Goal: Information Seeking & Learning: Find contact information

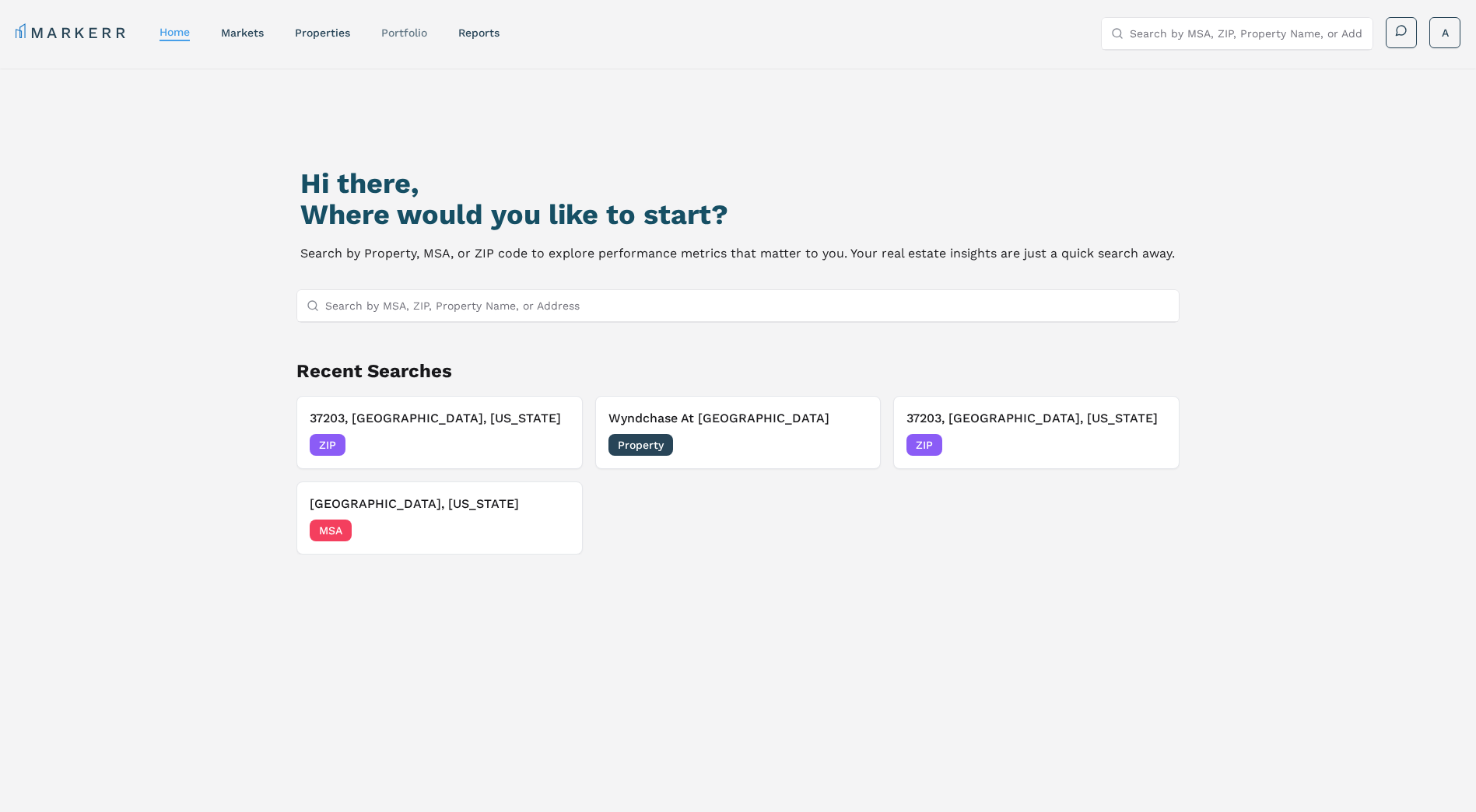
click at [413, 32] on link "Portfolio" at bounding box center [404, 33] width 46 height 13
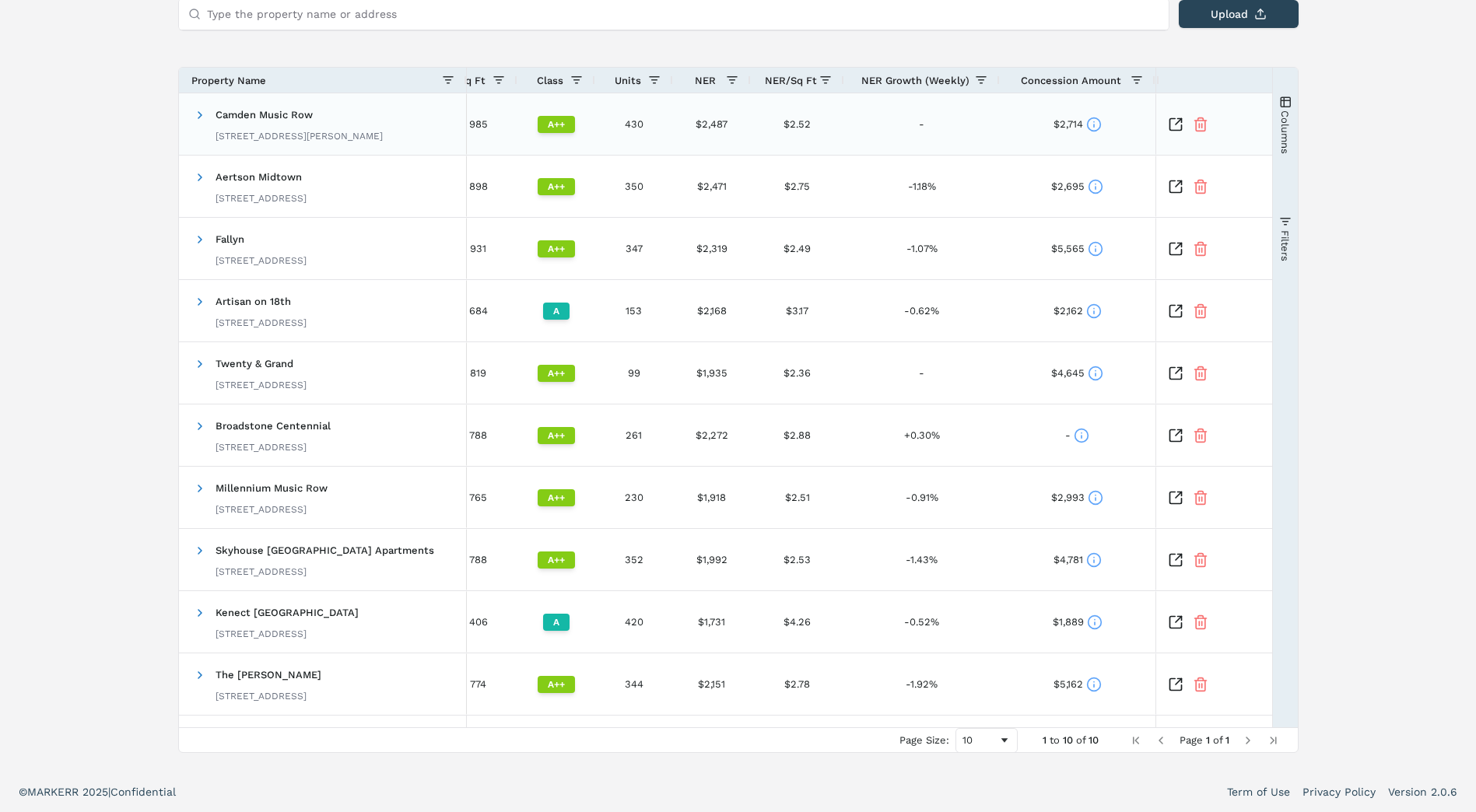
click at [1097, 122] on icon at bounding box center [1094, 124] width 15 height 15
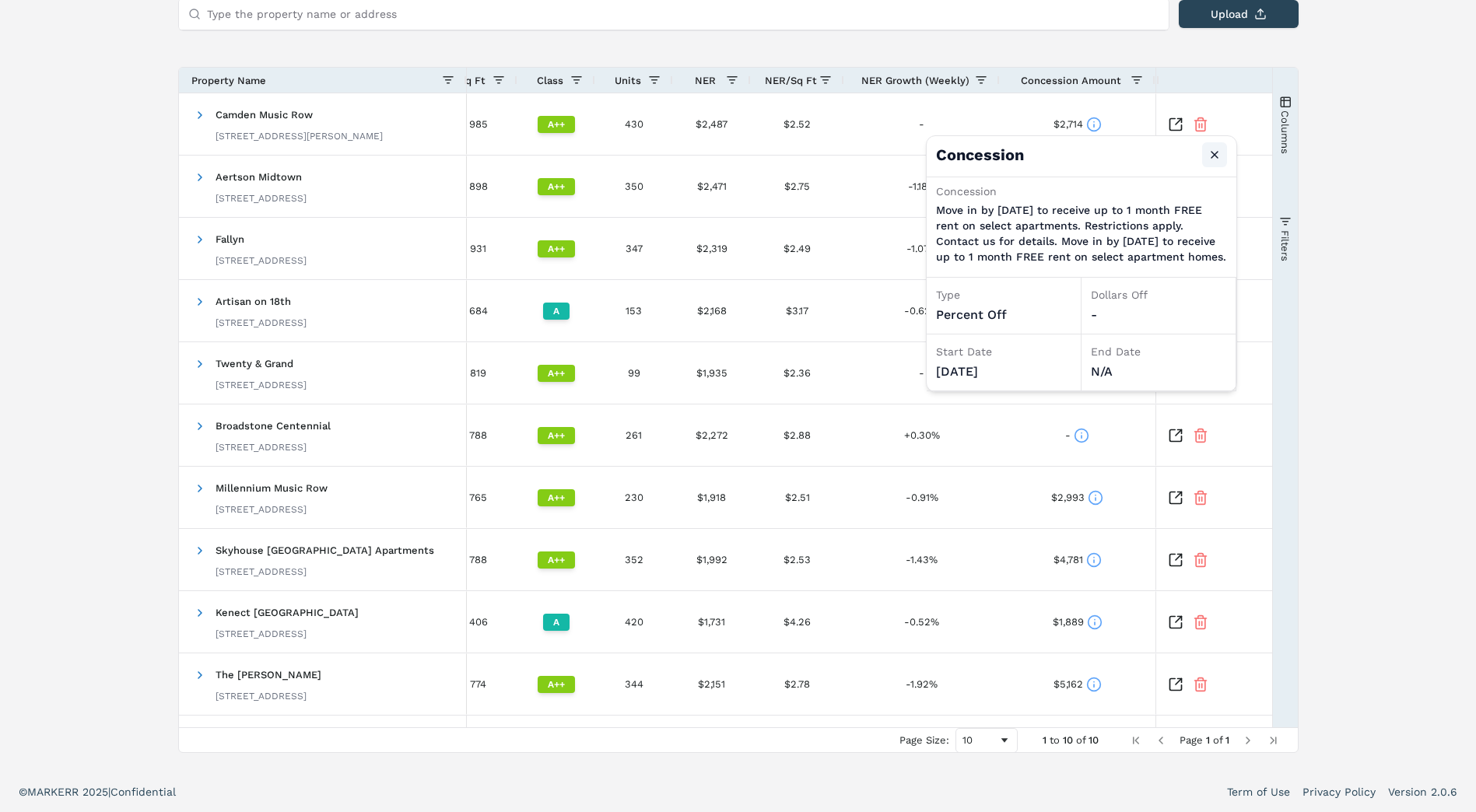
click at [1210, 154] on button "Close" at bounding box center [1214, 155] width 25 height 25
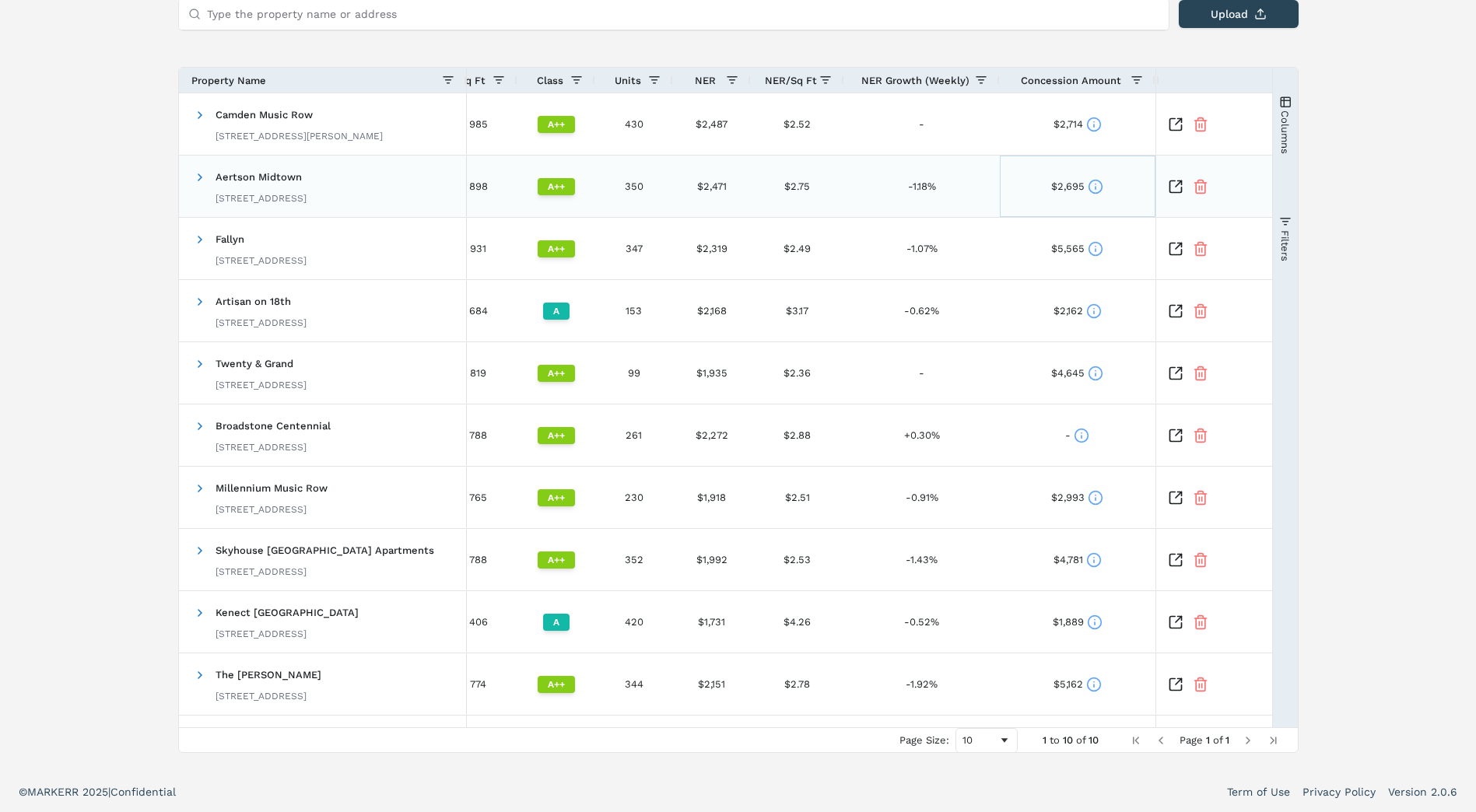
click at [1094, 190] on icon at bounding box center [1094, 186] width 15 height 15
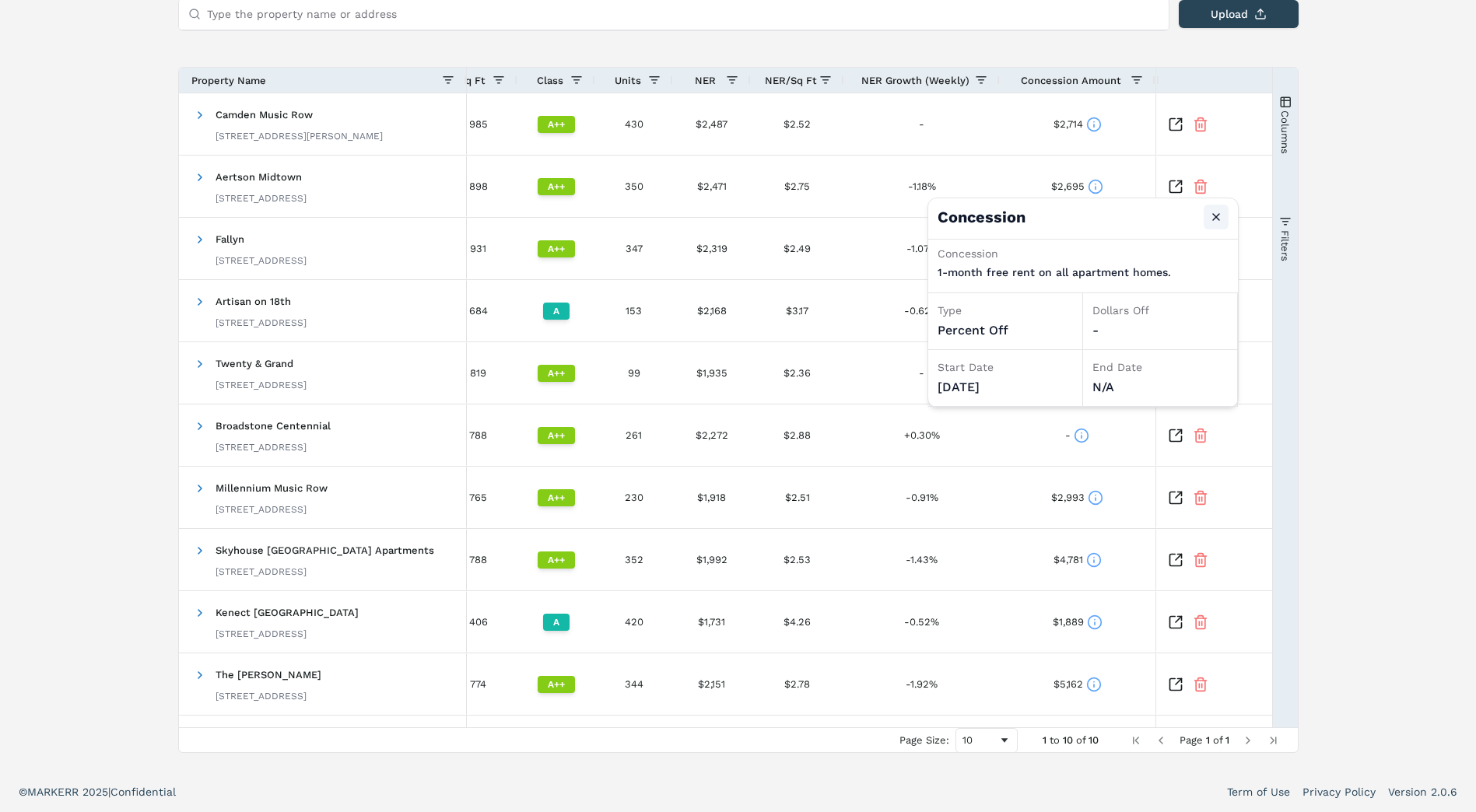
click at [1210, 214] on button "Close" at bounding box center [1216, 217] width 25 height 25
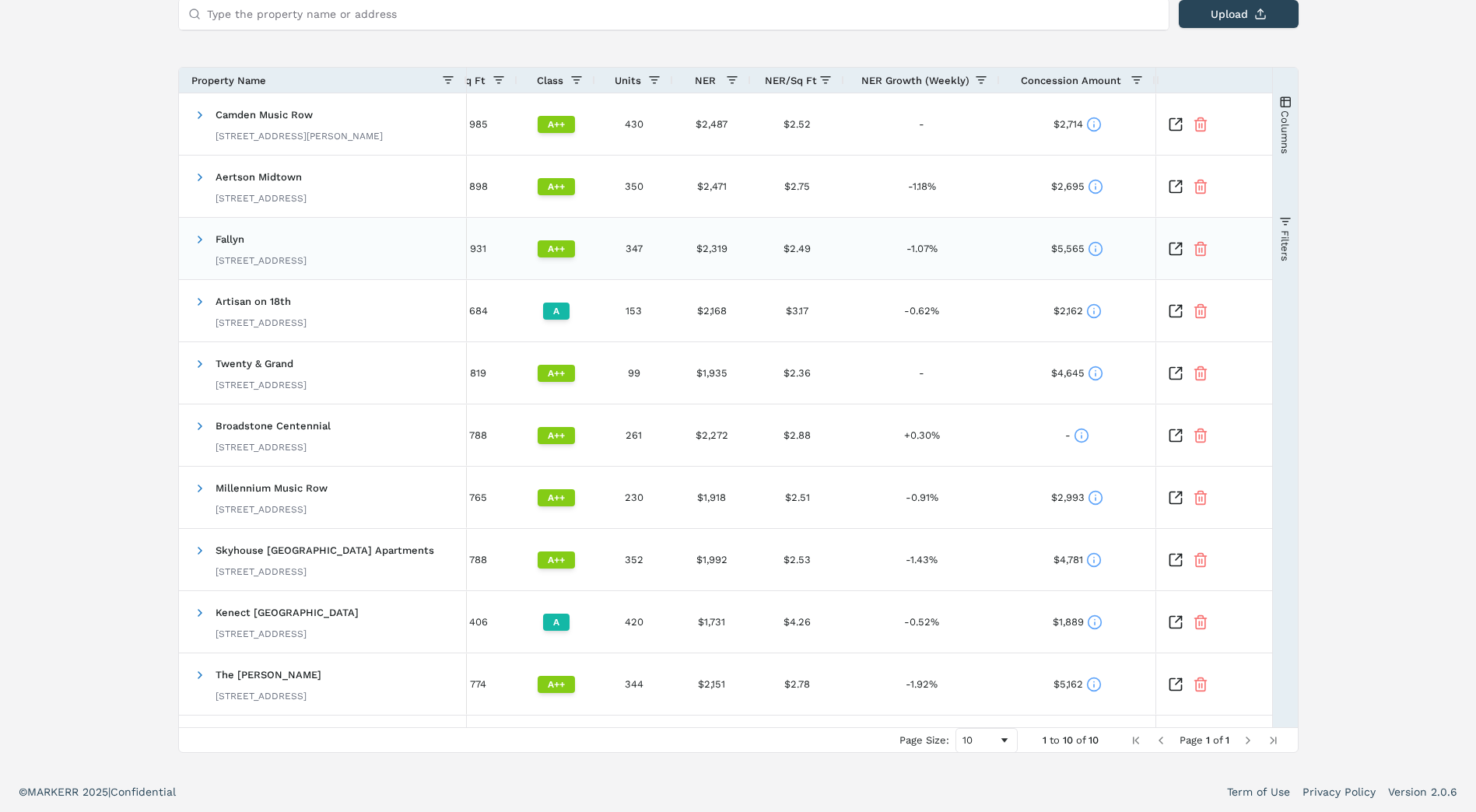
click at [1090, 252] on icon at bounding box center [1094, 248] width 15 height 15
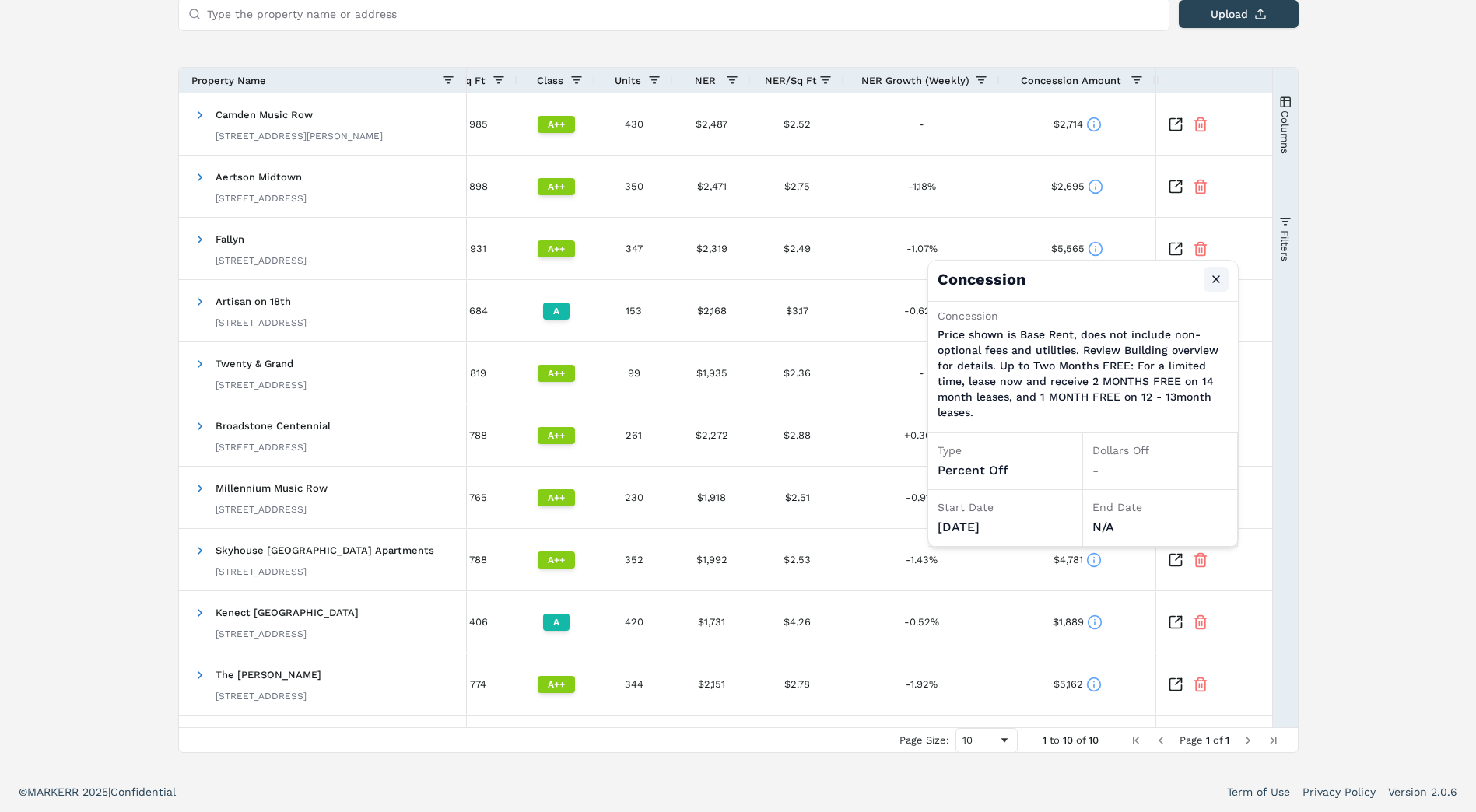
click at [1217, 269] on button "Close" at bounding box center [1216, 279] width 25 height 25
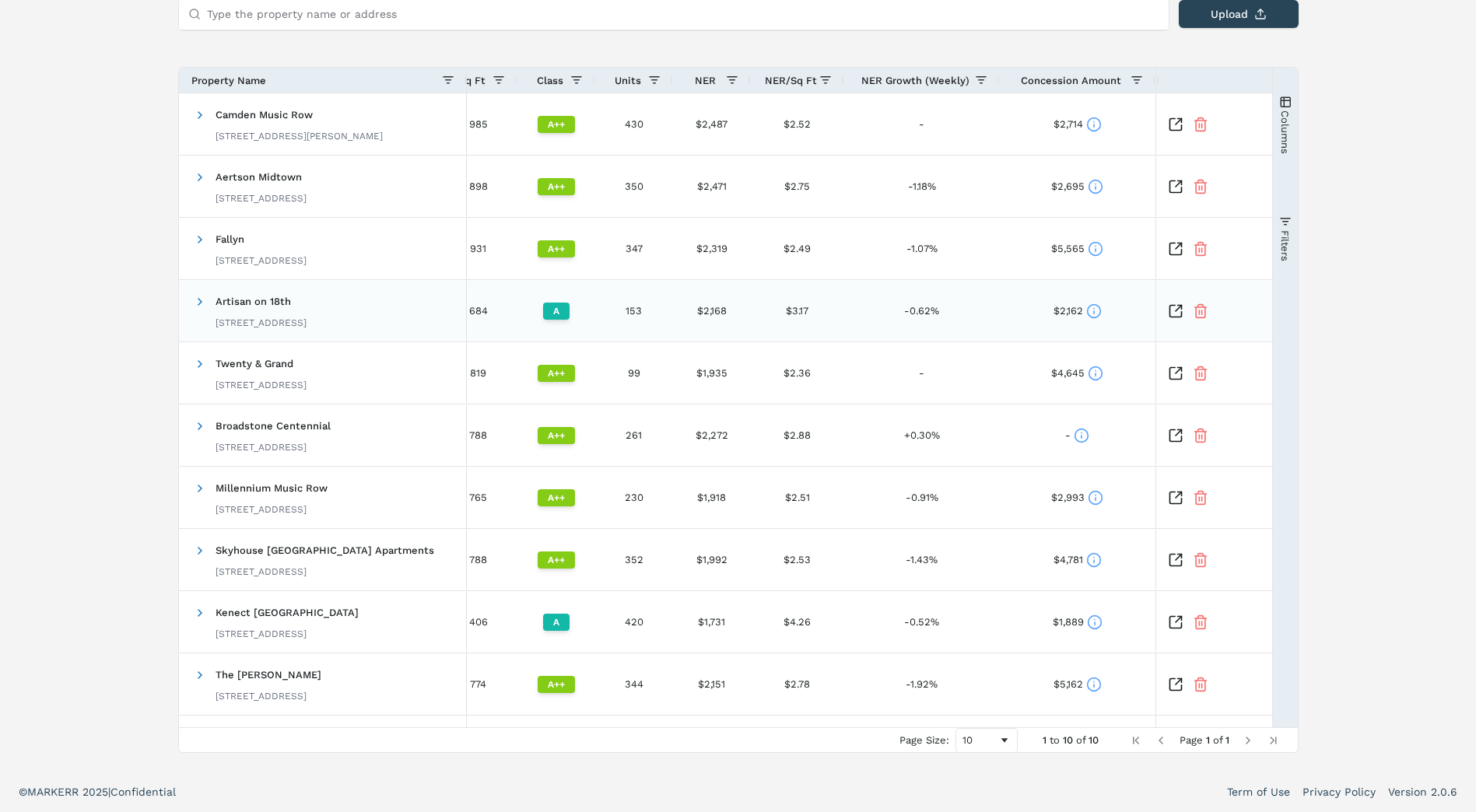
click at [1093, 305] on icon at bounding box center [1094, 311] width 15 height 15
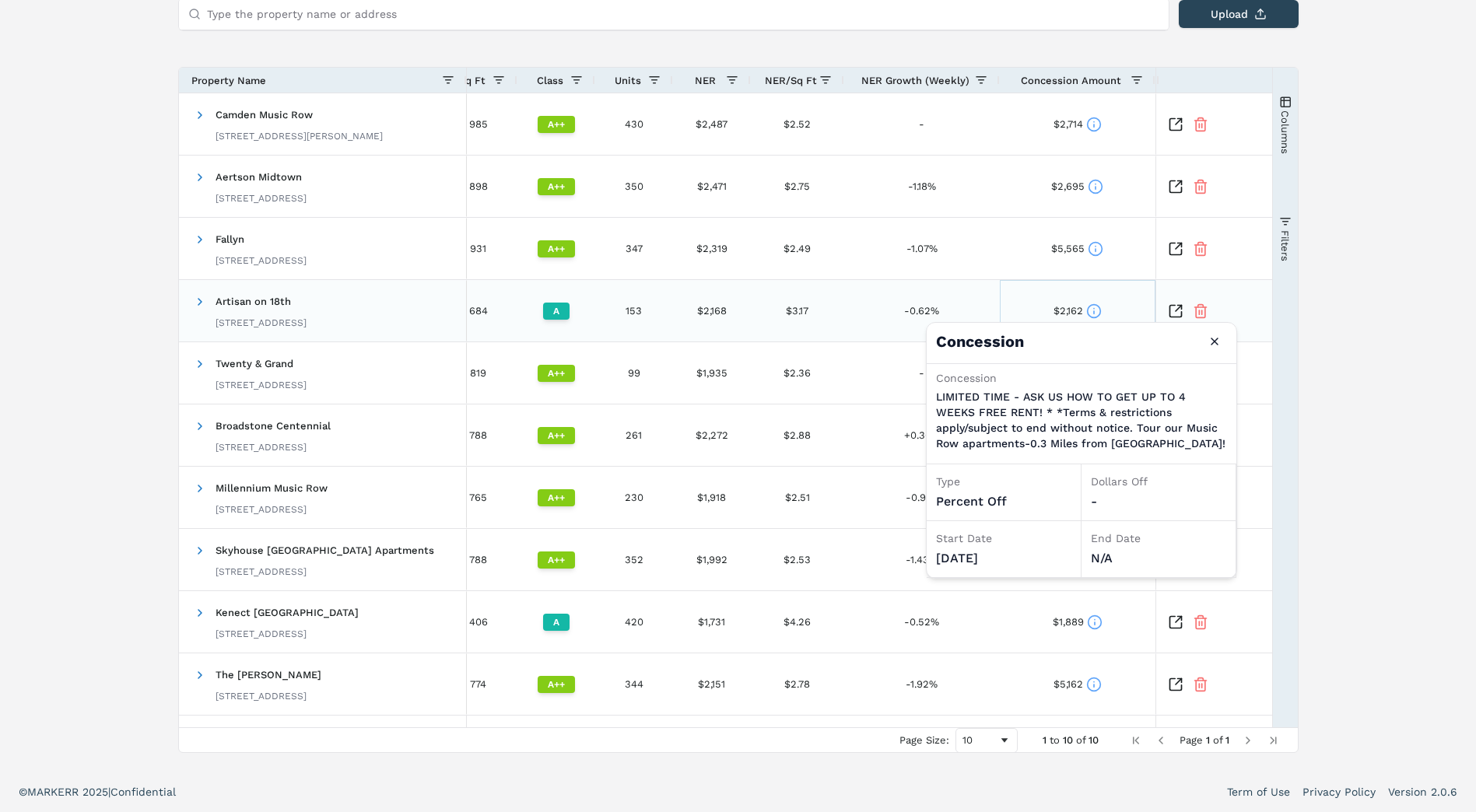
click at [1093, 305] on icon at bounding box center [1094, 311] width 15 height 15
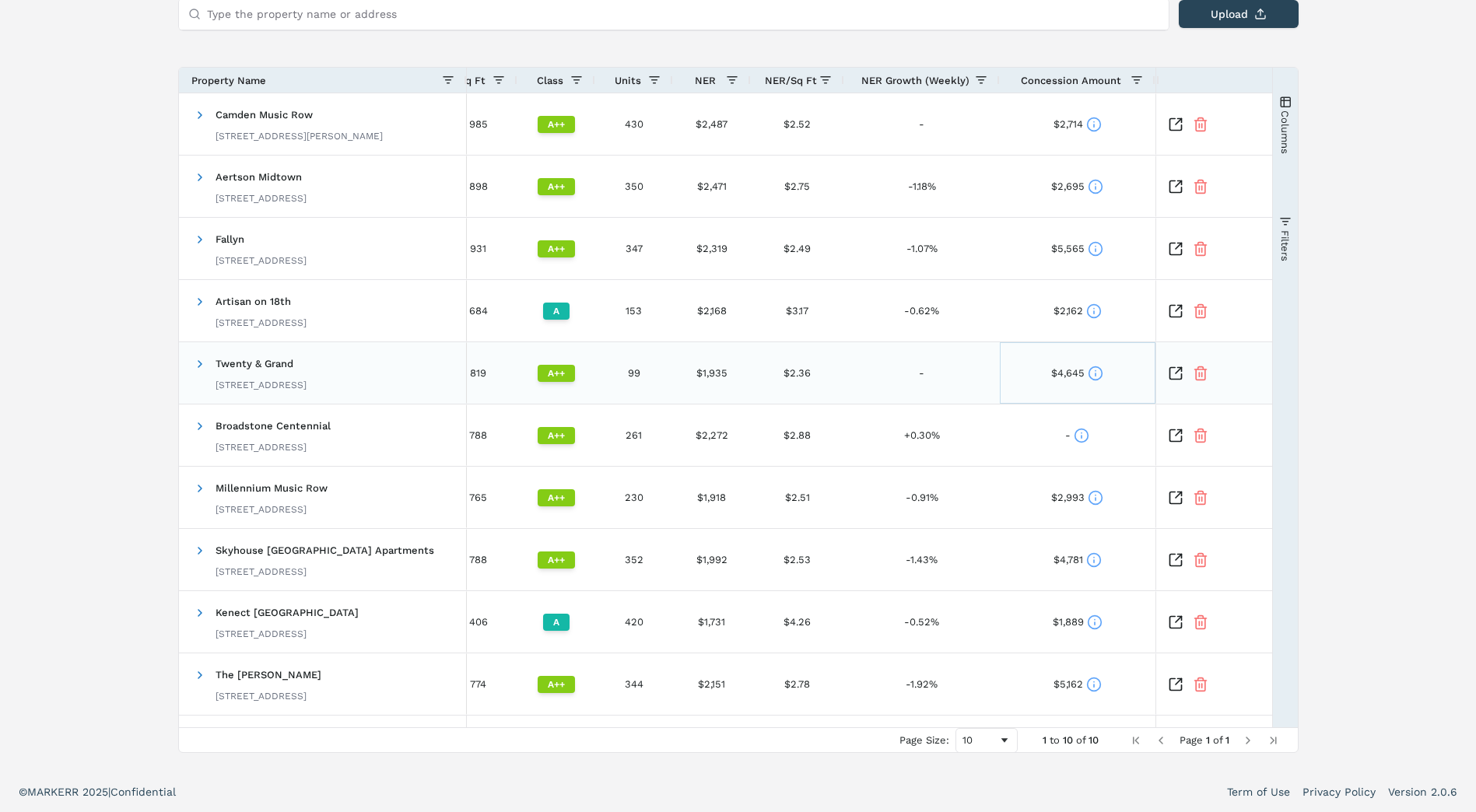
click at [1090, 381] on div "$4,645" at bounding box center [1077, 373] width 52 height 30
click at [1097, 375] on icon at bounding box center [1094, 372] width 15 height 15
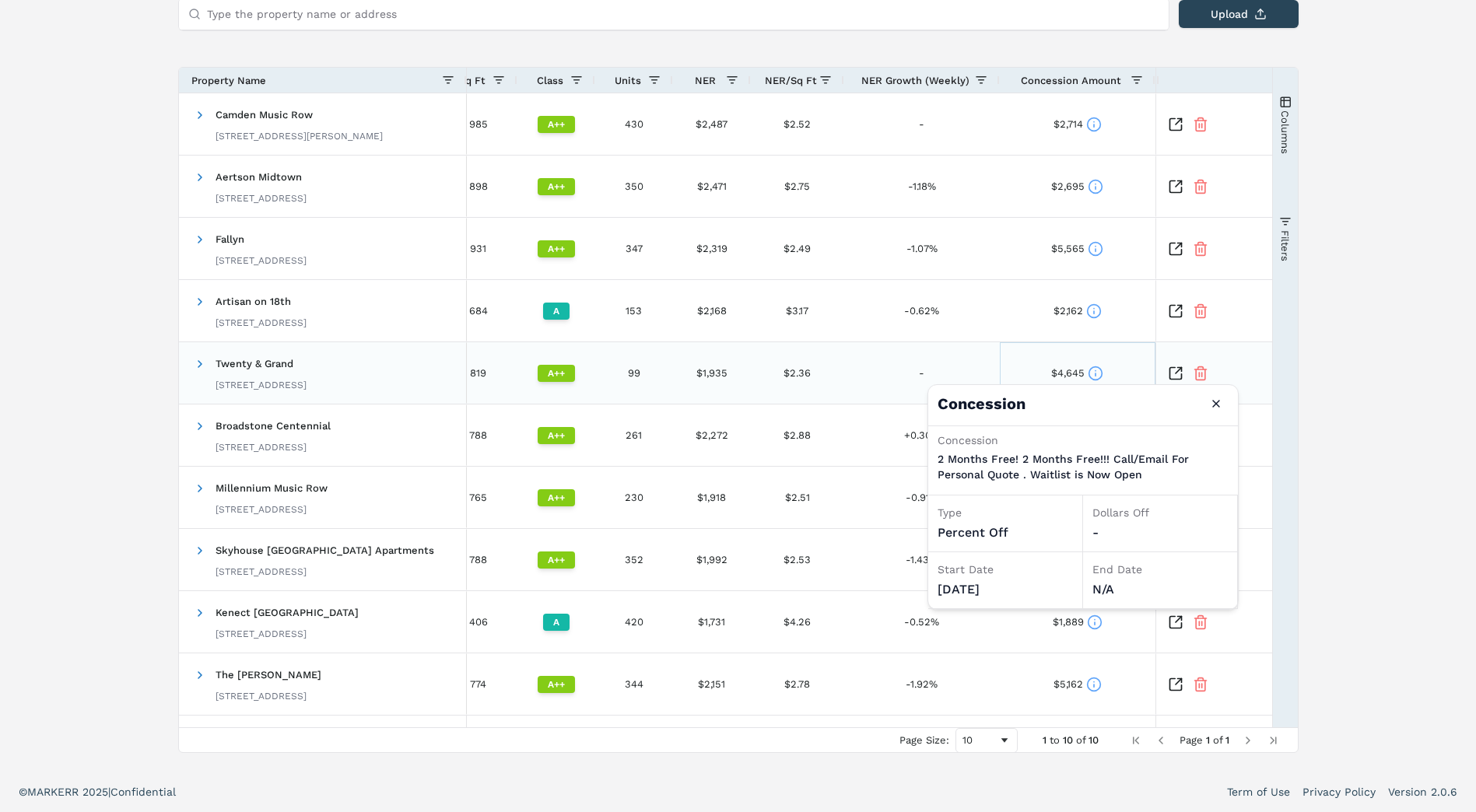
click at [1097, 375] on icon at bounding box center [1094, 372] width 15 height 15
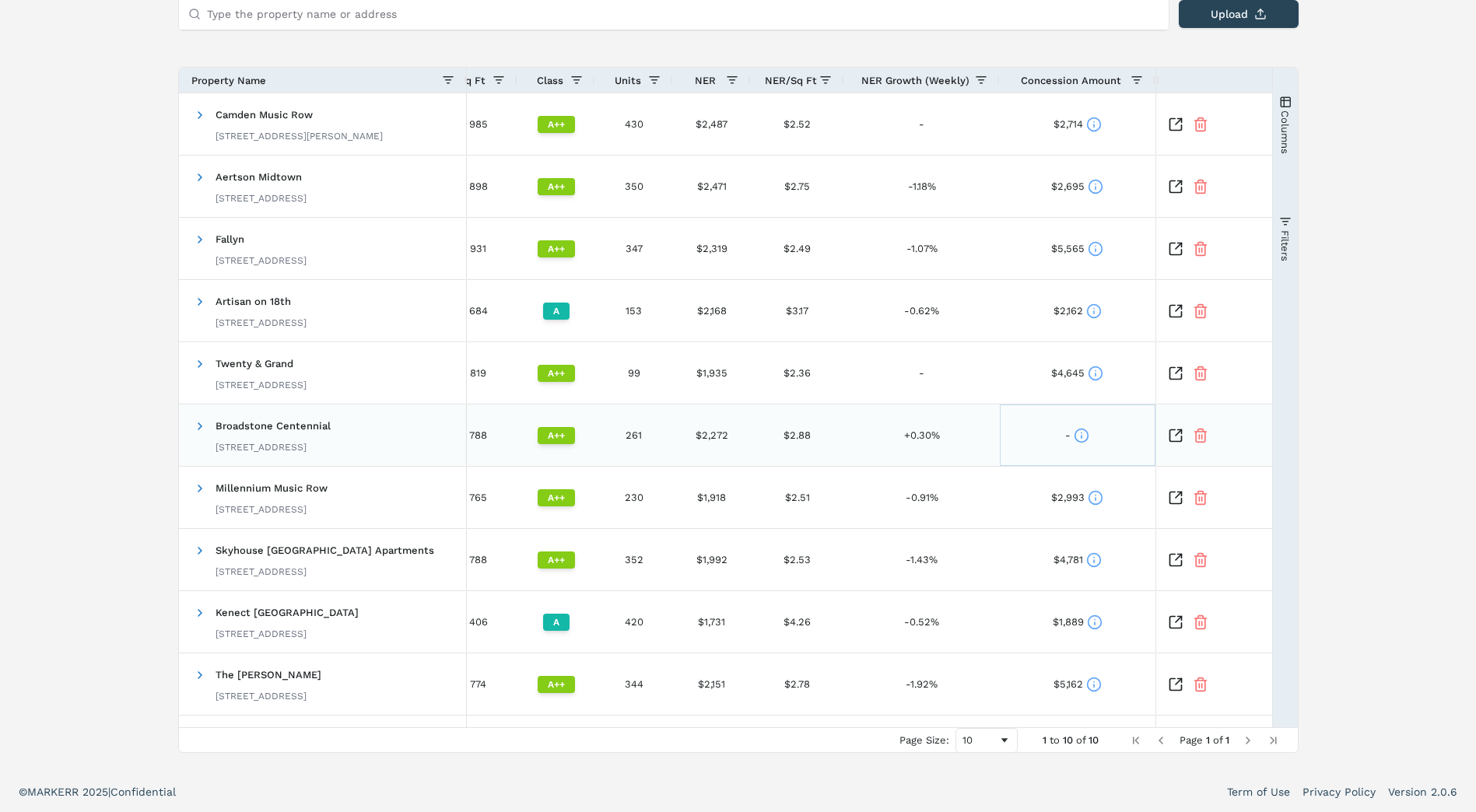
click at [1085, 432] on icon at bounding box center [1081, 435] width 15 height 15
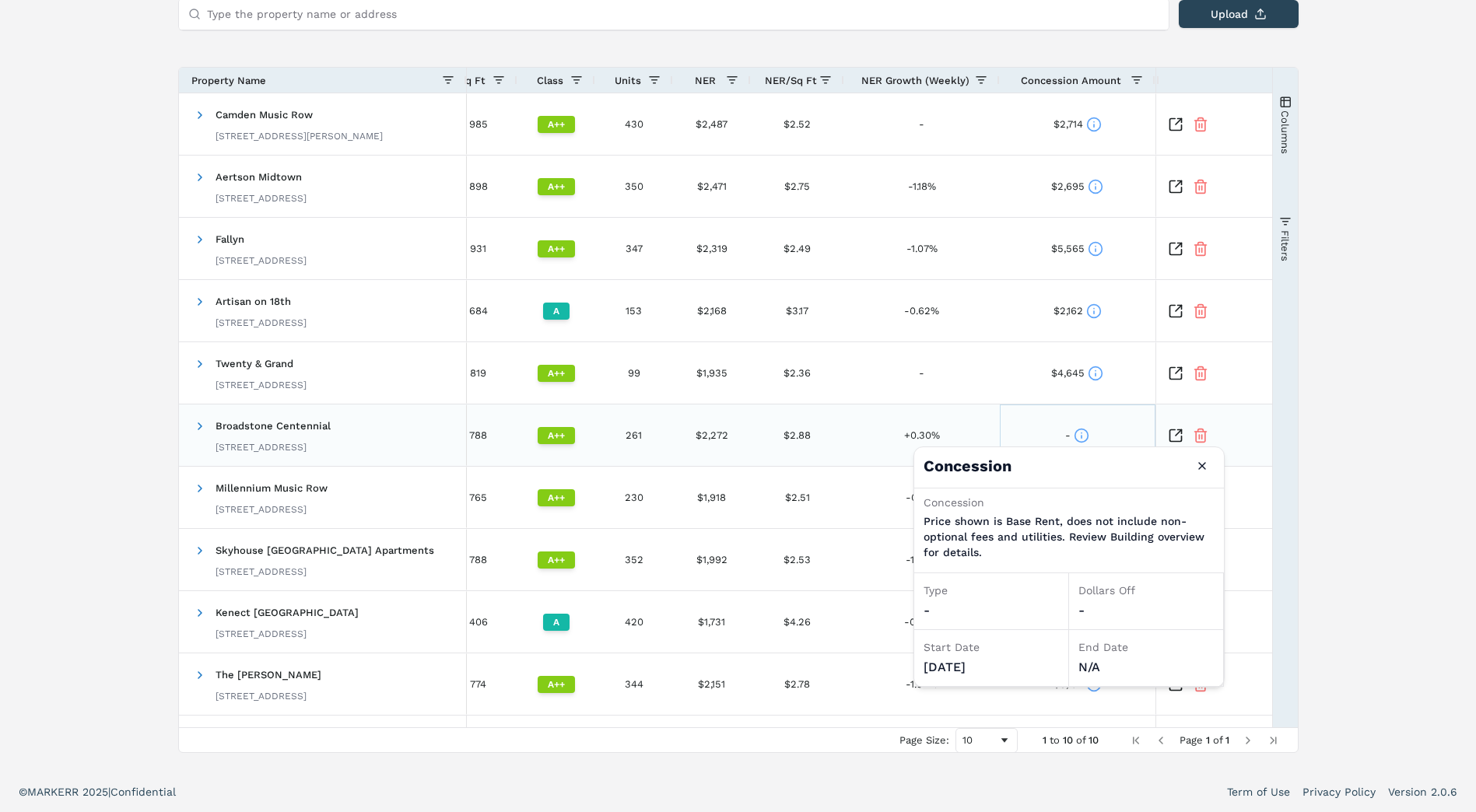
click at [1085, 432] on icon at bounding box center [1081, 435] width 15 height 15
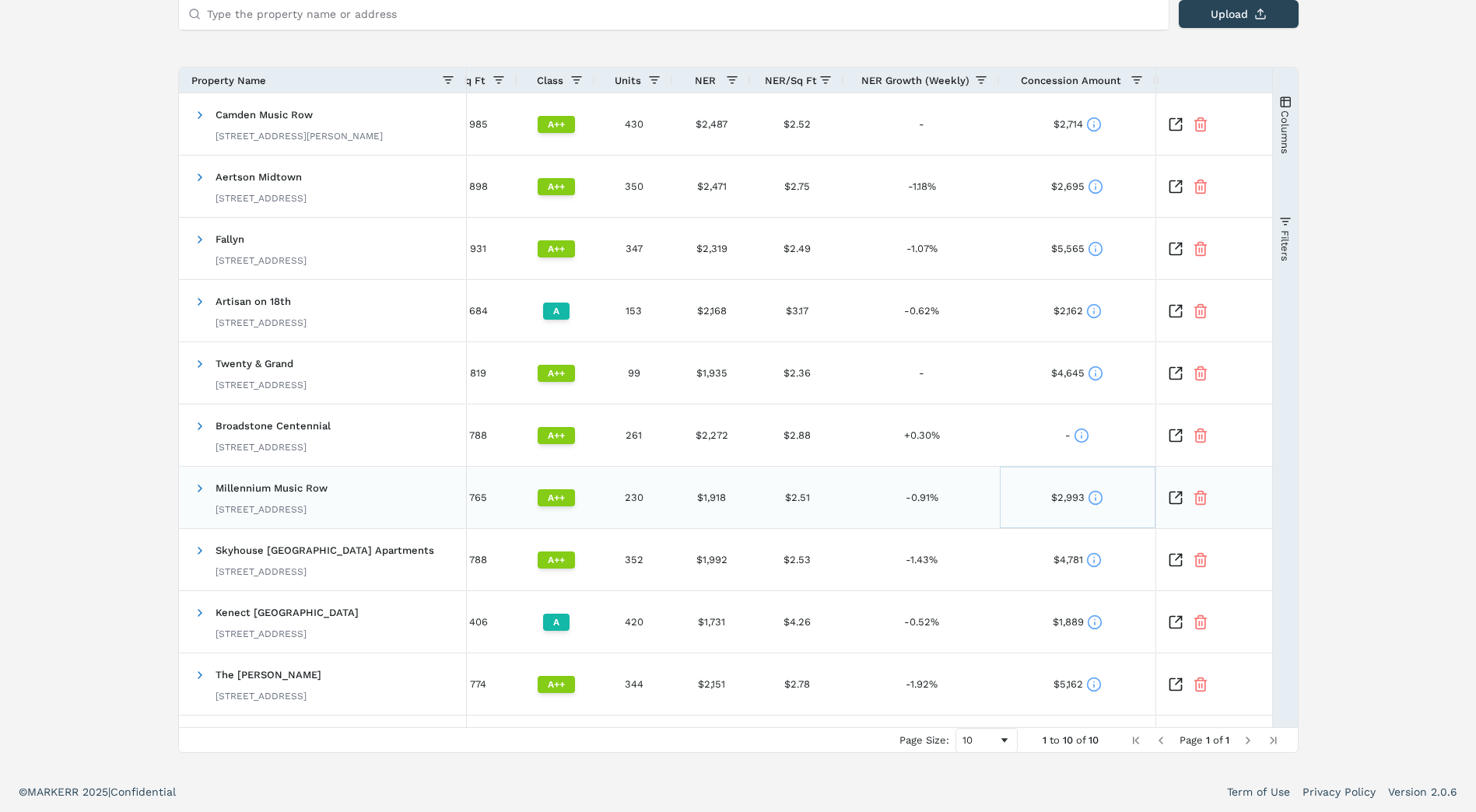
click at [1094, 500] on icon at bounding box center [1094, 497] width 15 height 15
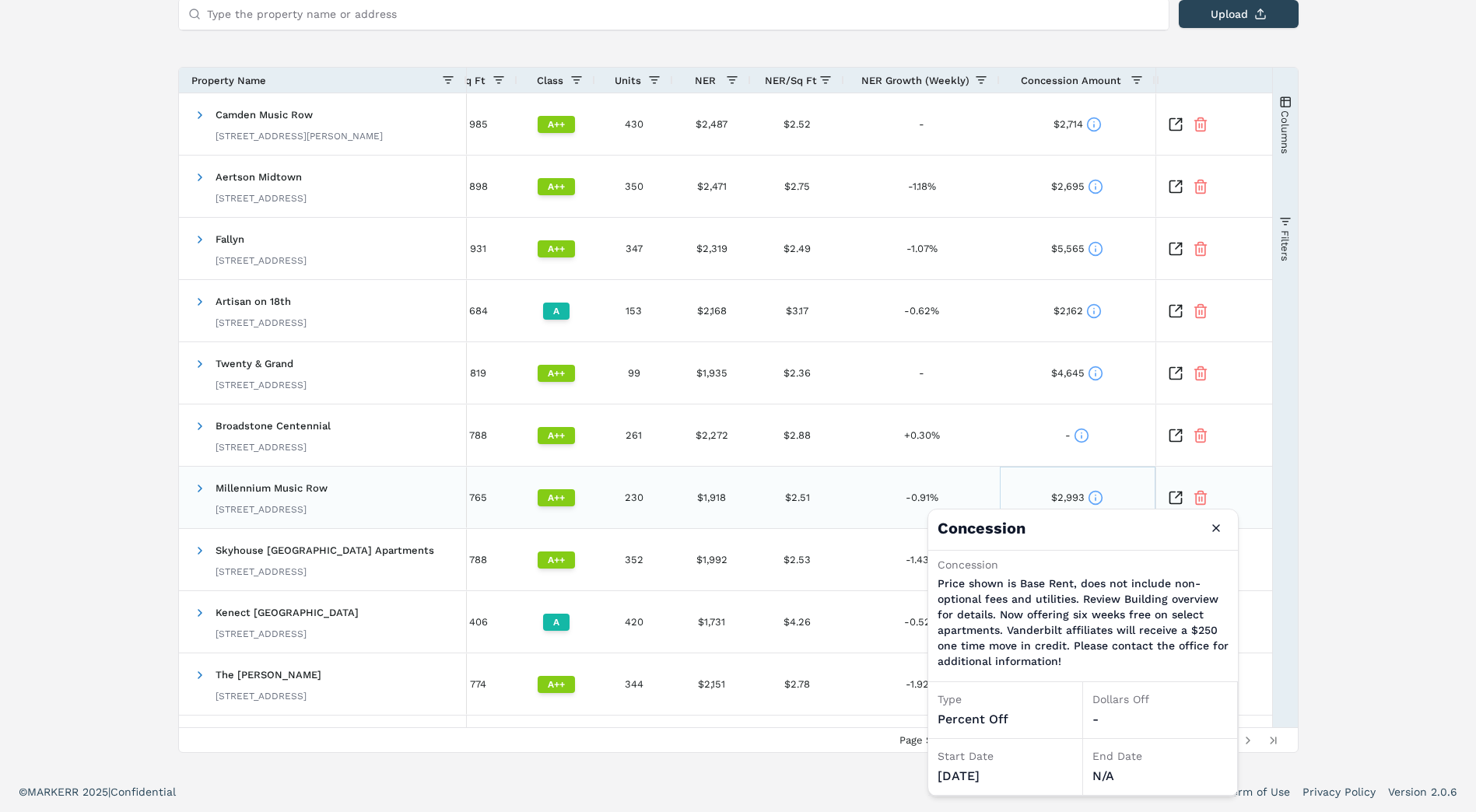
click at [1095, 500] on icon at bounding box center [1095, 499] width 0 height 3
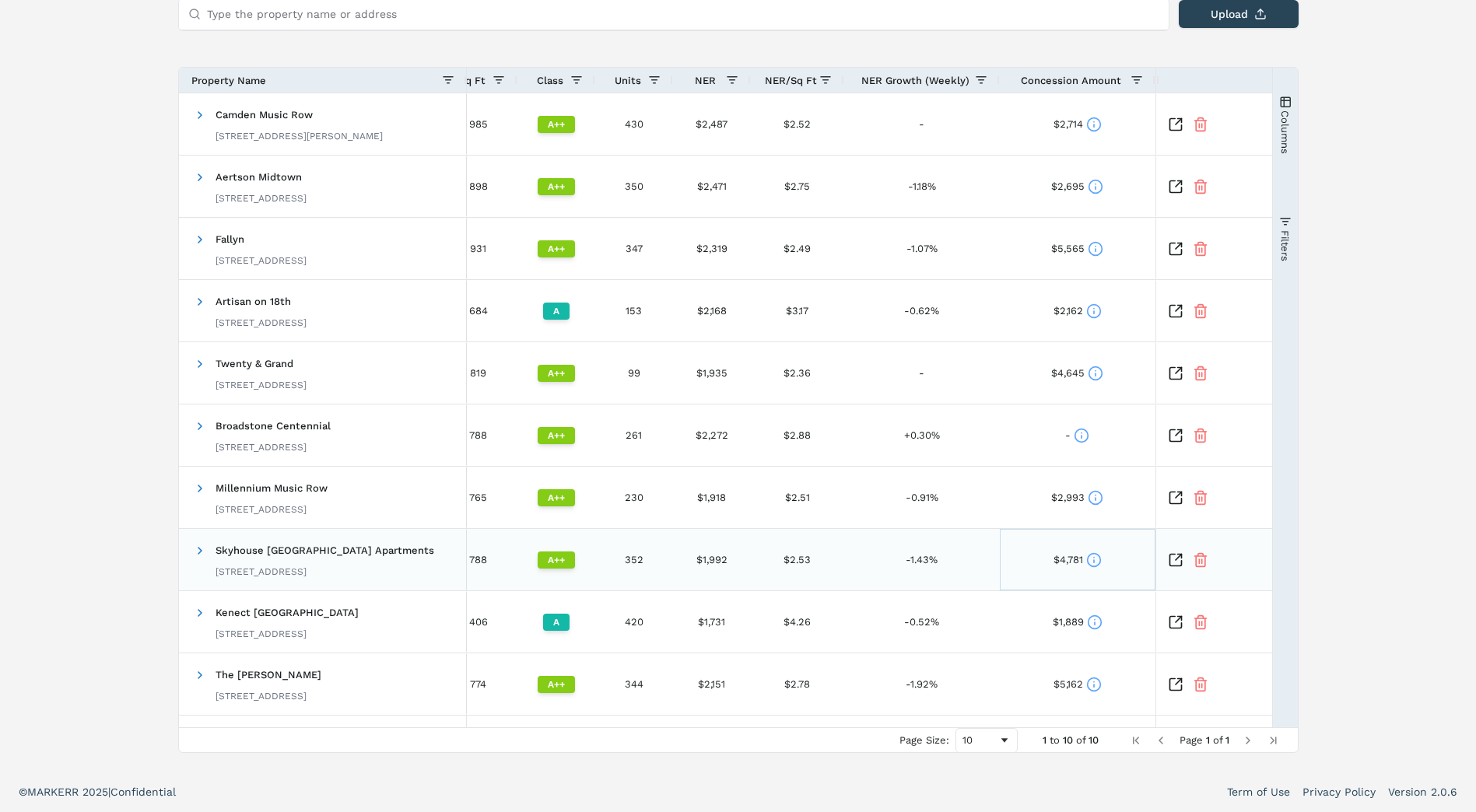
click at [1086, 566] on icon at bounding box center [1094, 560] width 15 height 15
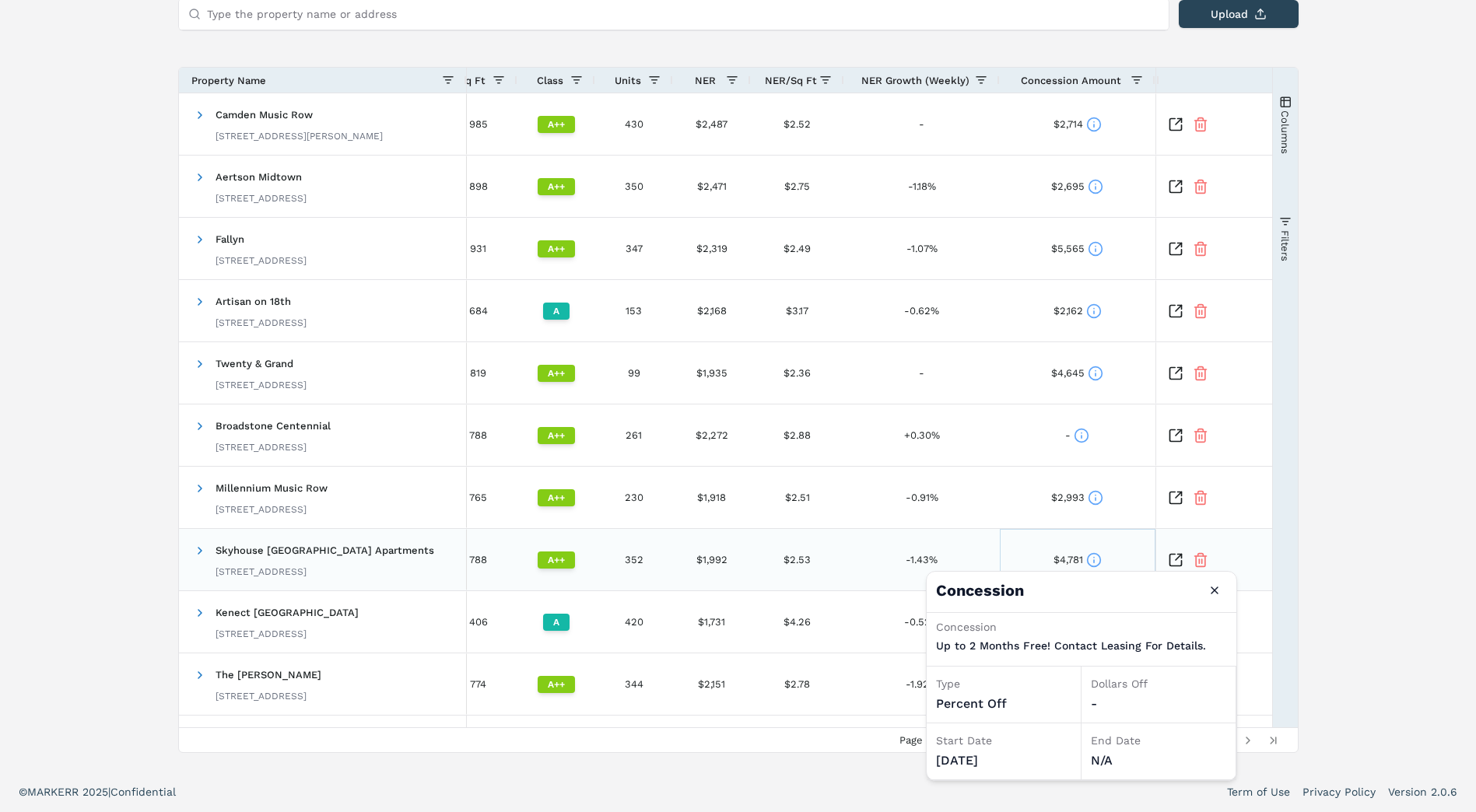
click at [1086, 557] on icon at bounding box center [1094, 560] width 15 height 15
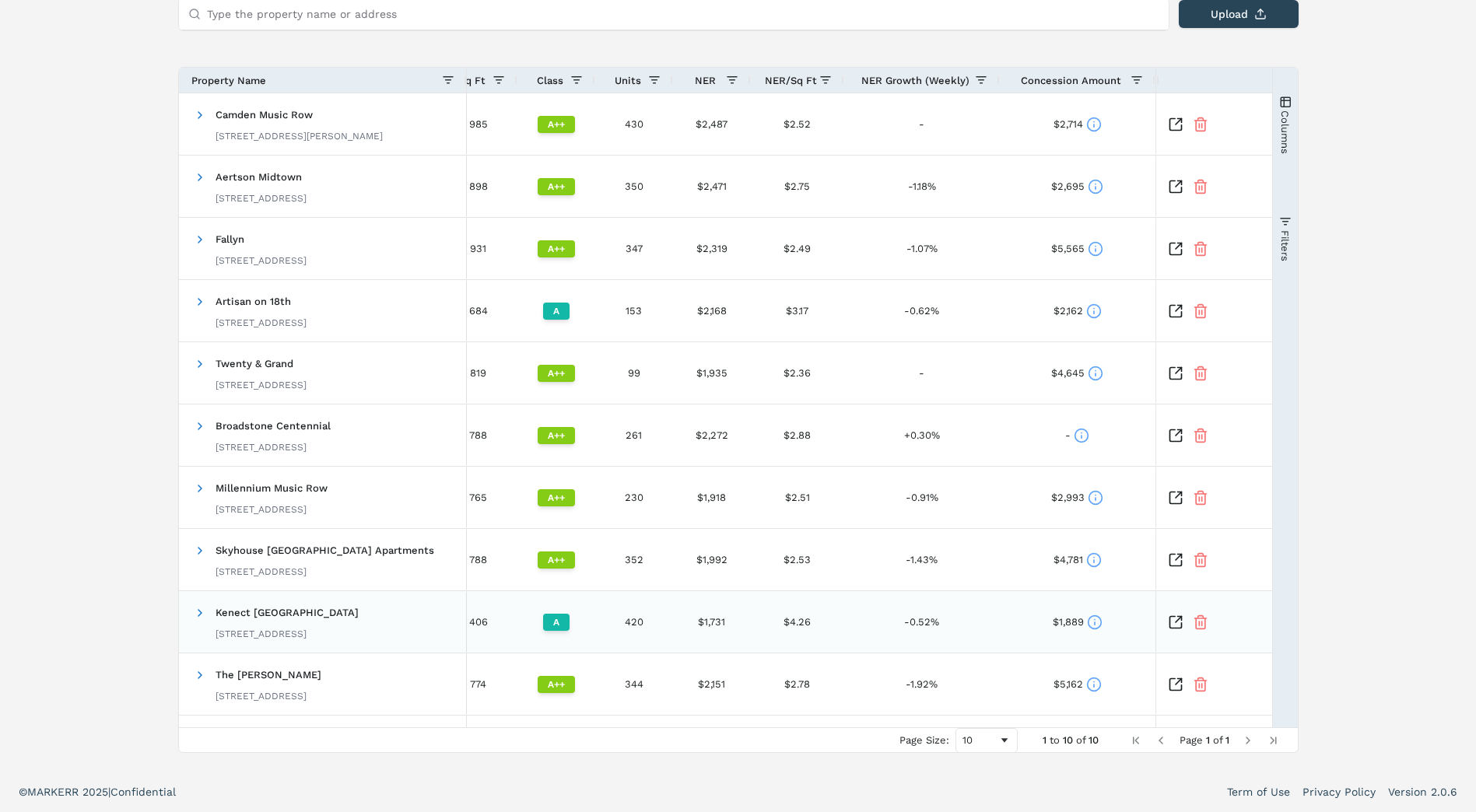
click at [1088, 623] on circle at bounding box center [1094, 621] width 13 height 13
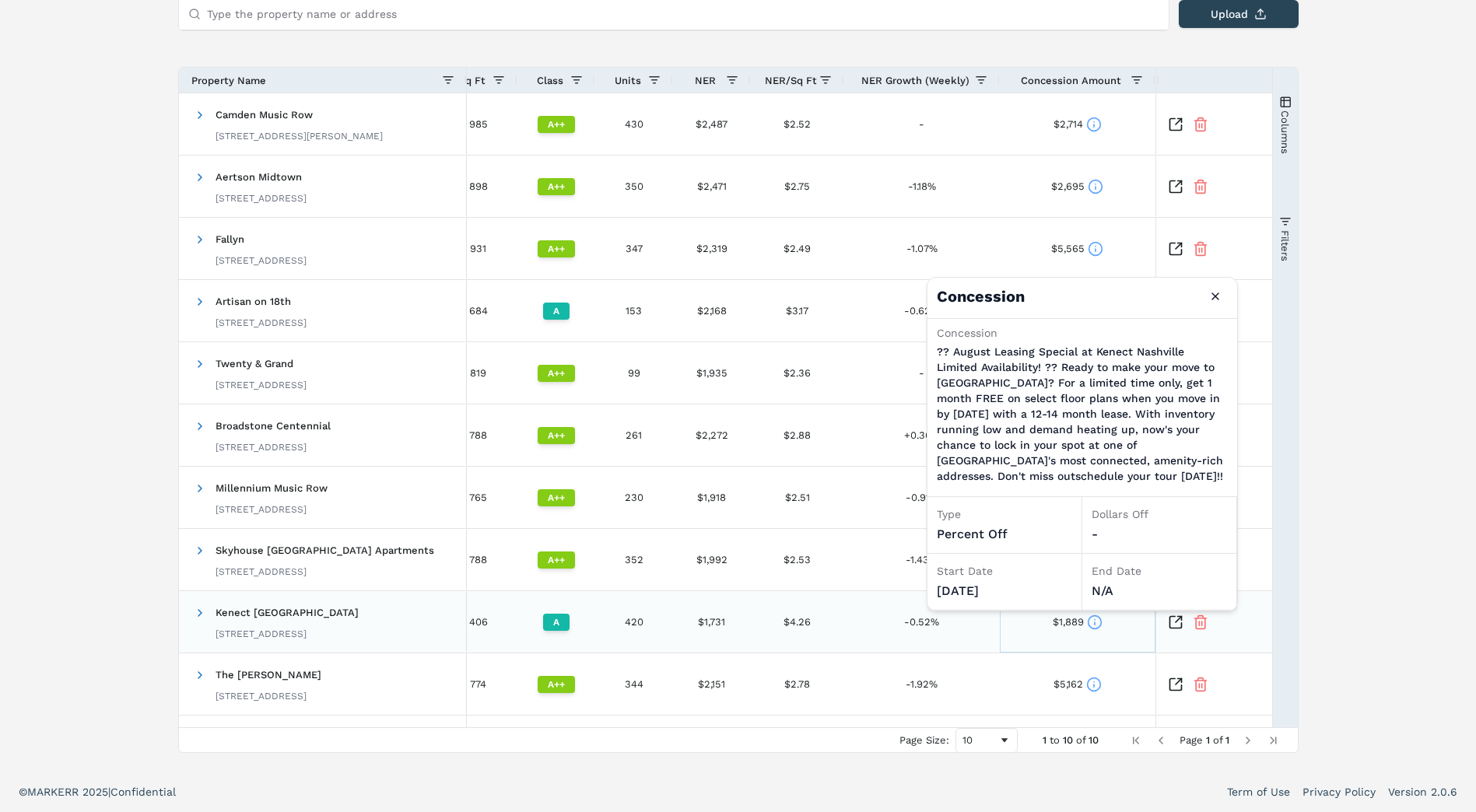
click at [1088, 623] on circle at bounding box center [1094, 621] width 13 height 13
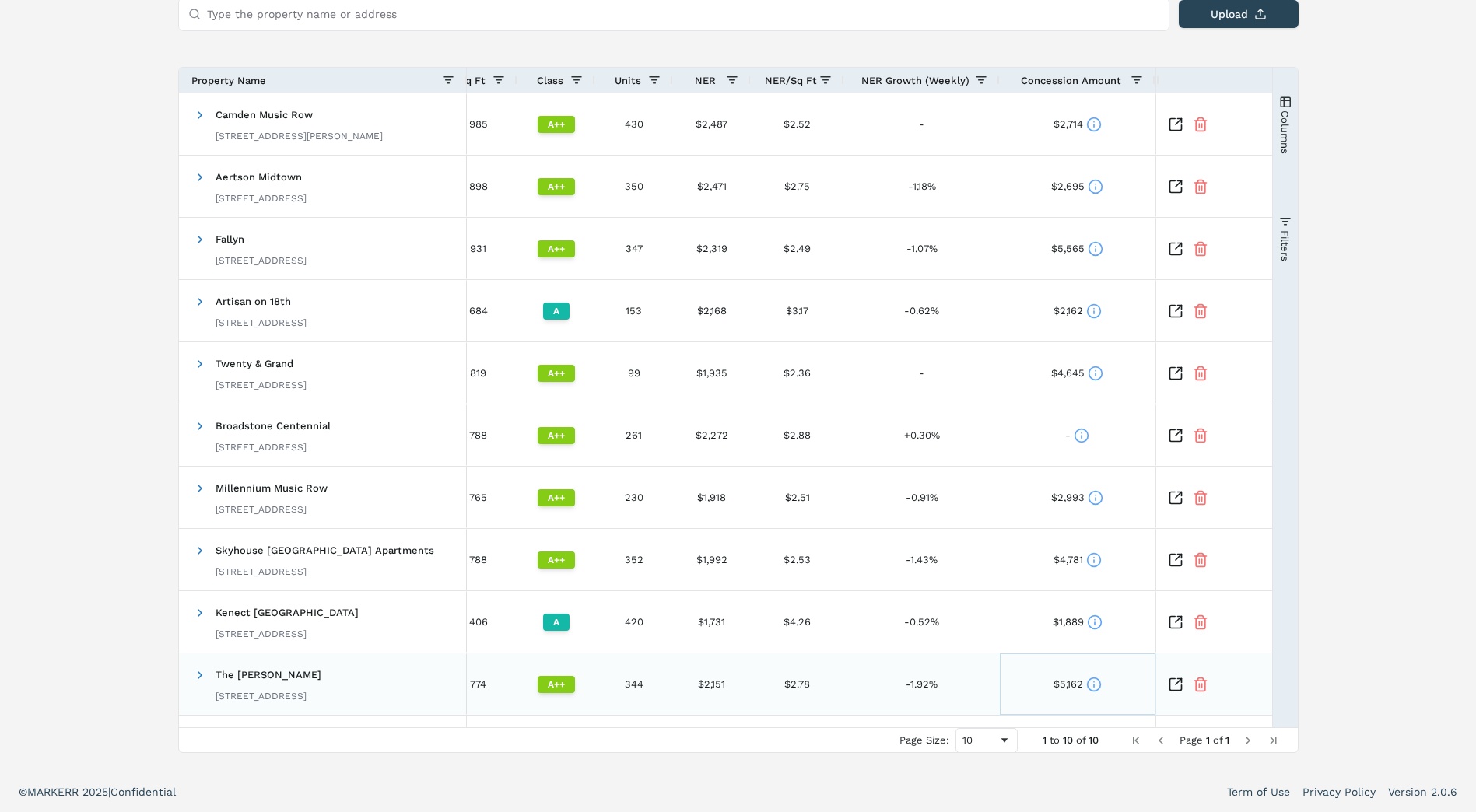
click at [1090, 685] on icon at bounding box center [1094, 684] width 15 height 15
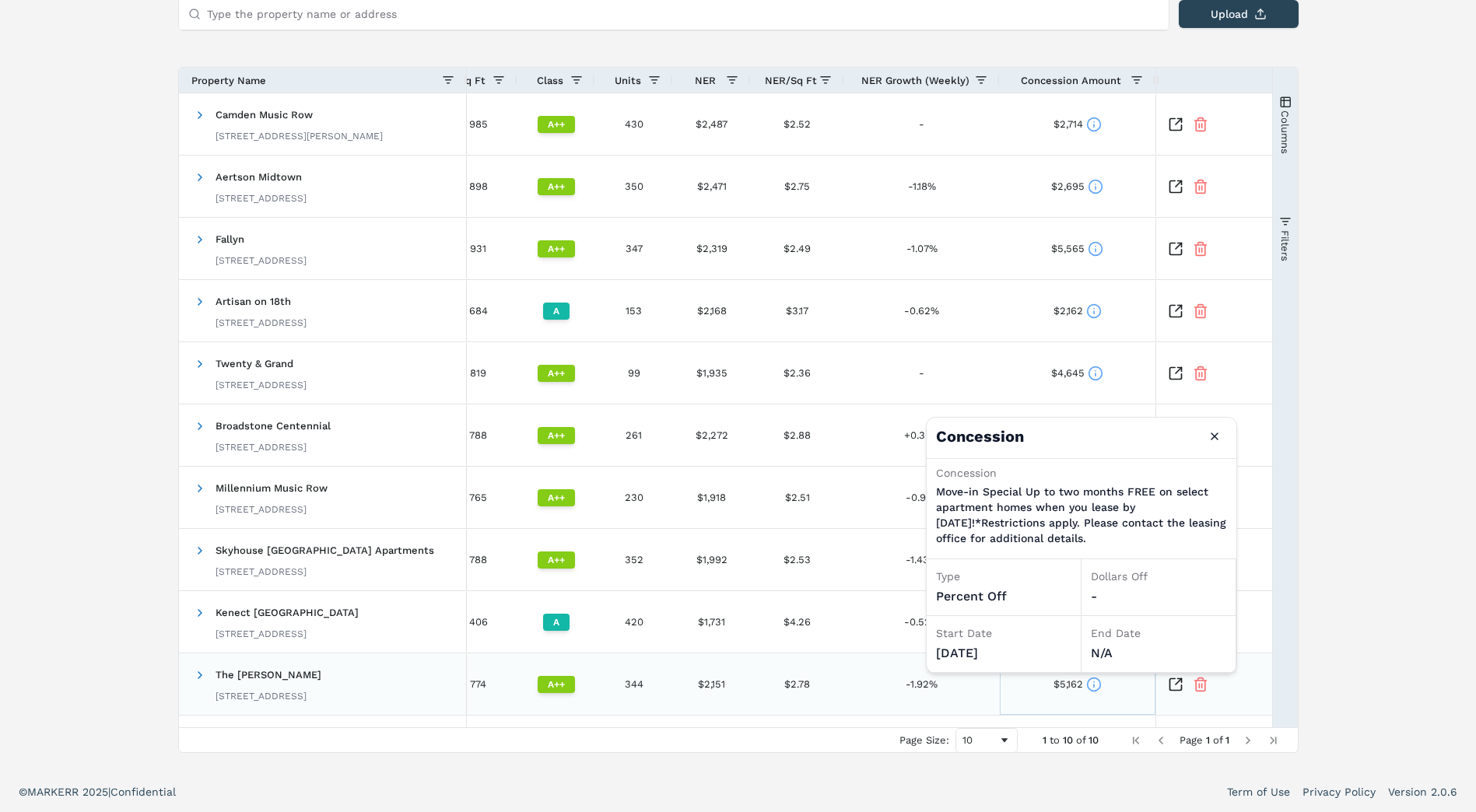
click at [1090, 685] on icon at bounding box center [1094, 684] width 15 height 15
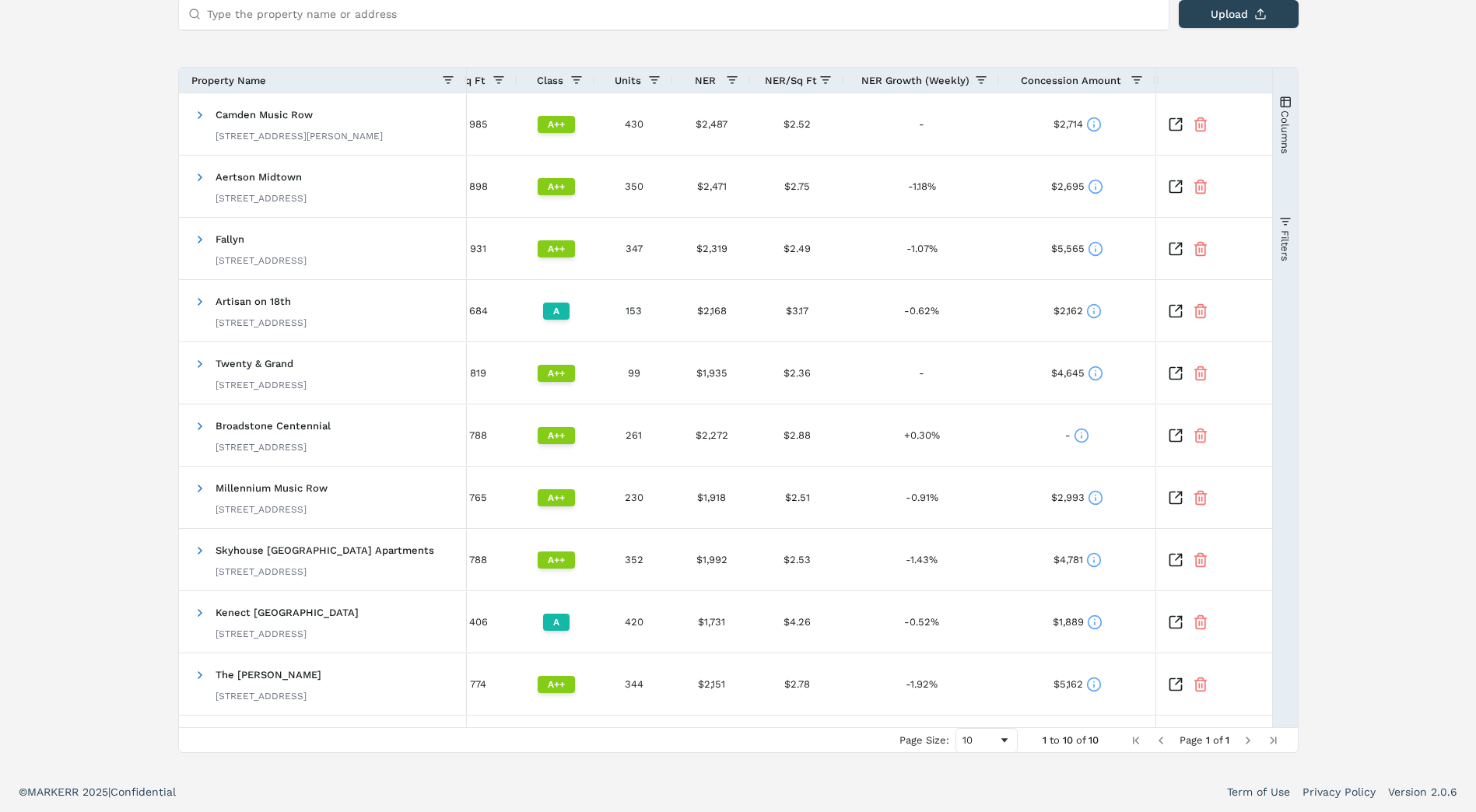
drag, startPoint x: 837, startPoint y: 731, endPoint x: 945, endPoint y: 731, distance: 108.0
click at [944, 731] on div "Page Size: 10 1 to 10 of 10 Page 1 of 1" at bounding box center [738, 739] width 1119 height 25
click at [1092, 678] on icon at bounding box center [1094, 684] width 15 height 15
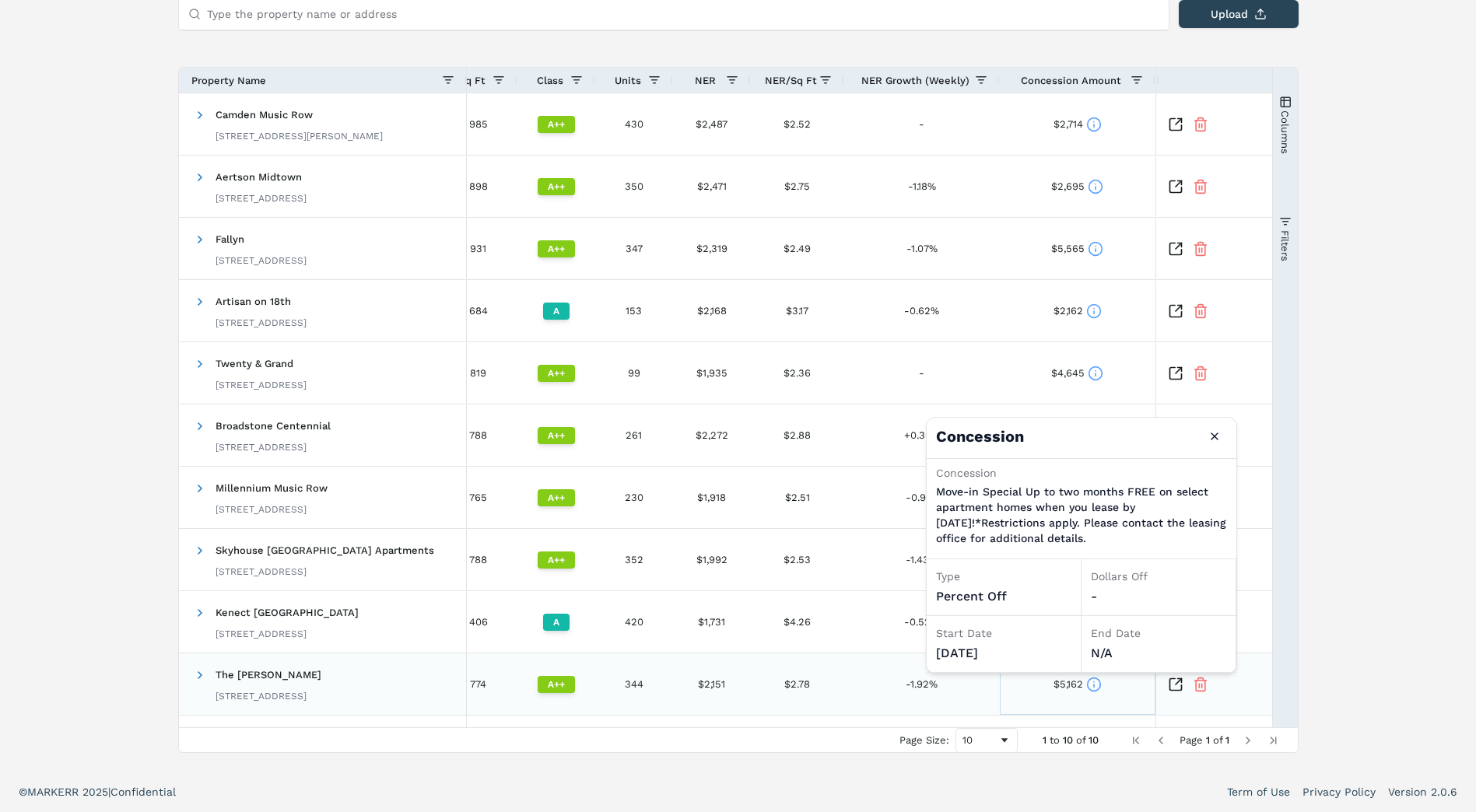
click at [1092, 678] on circle at bounding box center [1093, 684] width 13 height 13
